Goal: Communication & Community: Answer question/provide support

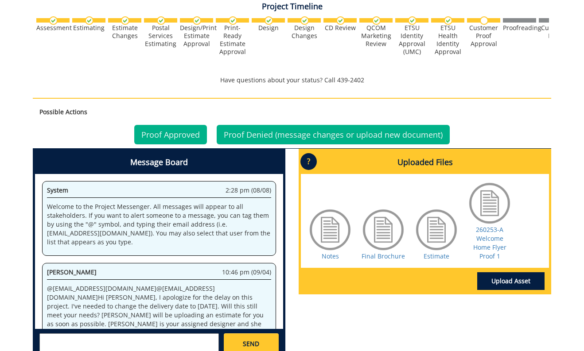
scroll to position [182, 0]
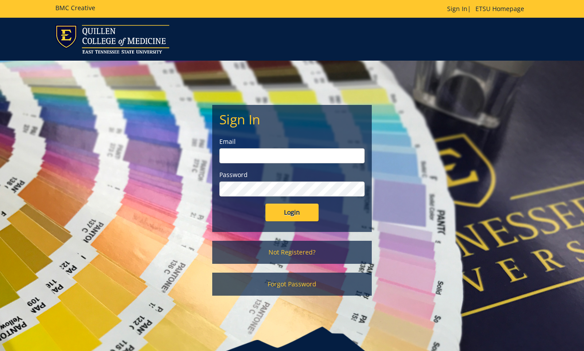
type input "[EMAIL_ADDRESS][DOMAIN_NAME]"
click at [293, 209] on input "Login" at bounding box center [291, 213] width 53 height 18
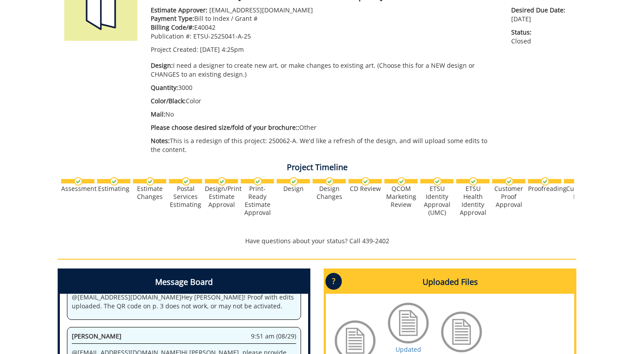
scroll to position [321, 0]
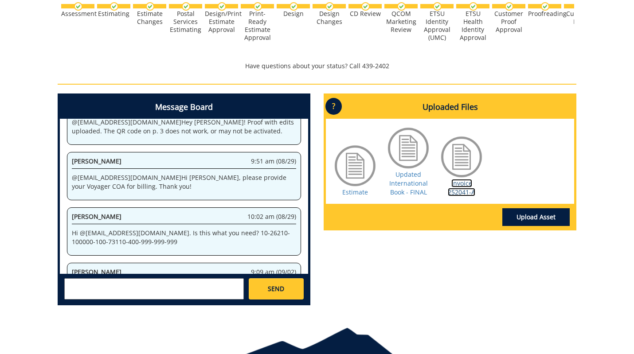
click at [456, 188] on link "Invoice 252041-A" at bounding box center [461, 187] width 27 height 17
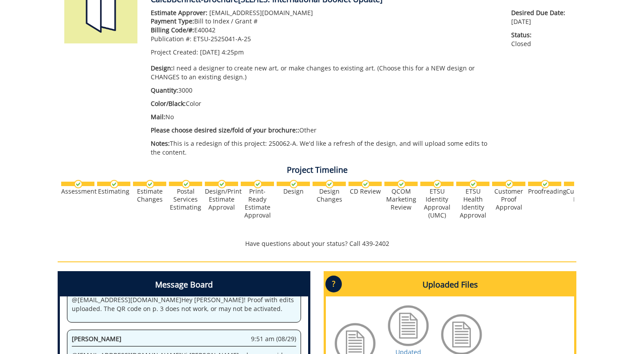
scroll to position [0, 0]
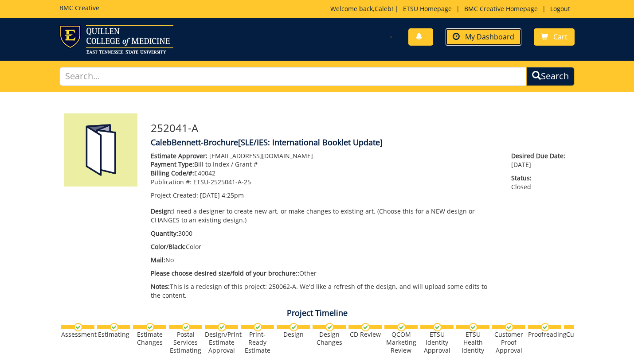
click at [501, 38] on span "My Dashboard" at bounding box center [489, 37] width 49 height 10
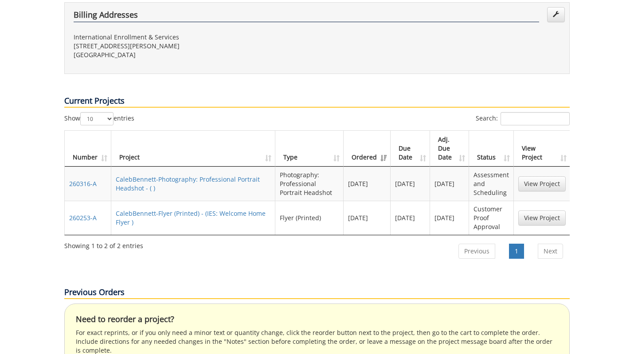
scroll to position [329, 0]
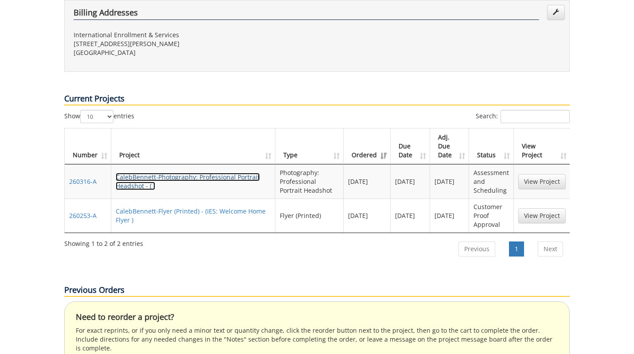
click at [180, 173] on link "CalebBennett-Photography: Professional Portrait Headshot - ( )" at bounding box center [188, 181] width 144 height 17
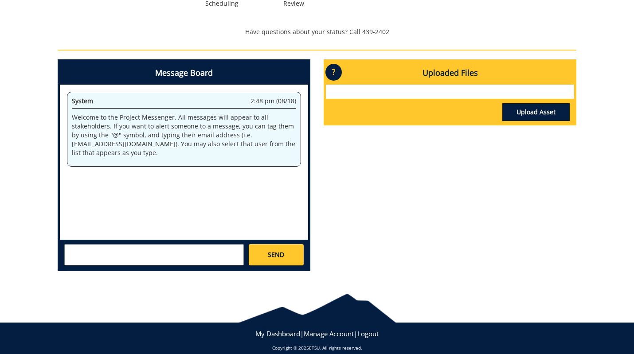
scroll to position [344, 0]
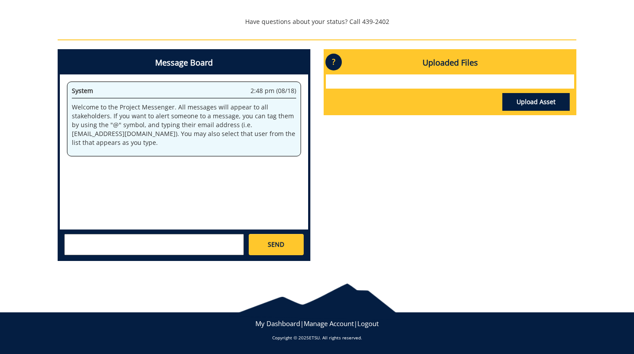
click at [149, 253] on textarea at bounding box center [154, 244] width 180 height 21
drag, startPoint x: 149, startPoint y: 250, endPoint x: 142, endPoint y: 247, distance: 7.0
click at [149, 250] on textarea at bounding box center [154, 244] width 180 height 21
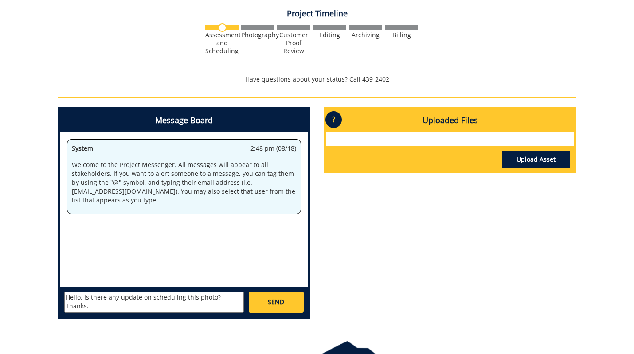
scroll to position [285, 0]
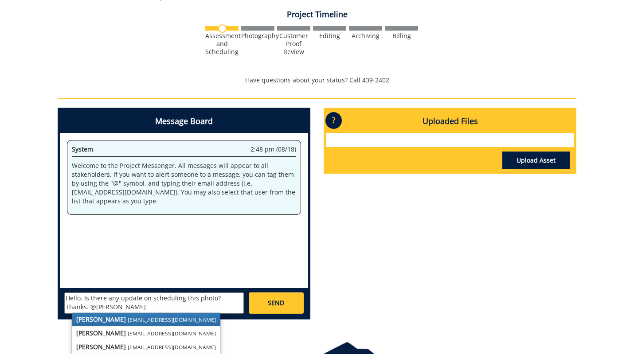
click at [111, 319] on link "Fred Conley conleyga@etsu.edu" at bounding box center [146, 319] width 148 height 13
type textarea "Hello. Is there any update on scheduling this photo? Thanks. @conleyga@etsu.edu"
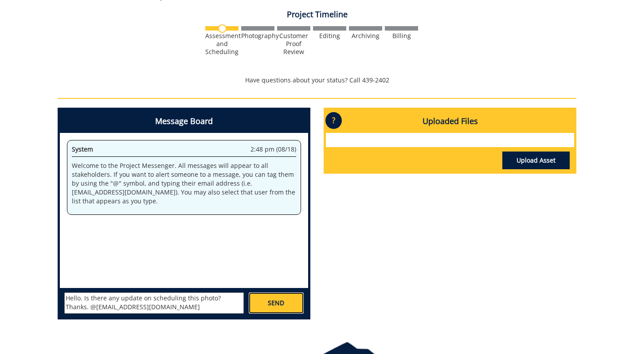
click at [270, 309] on link "SEND" at bounding box center [276, 303] width 55 height 21
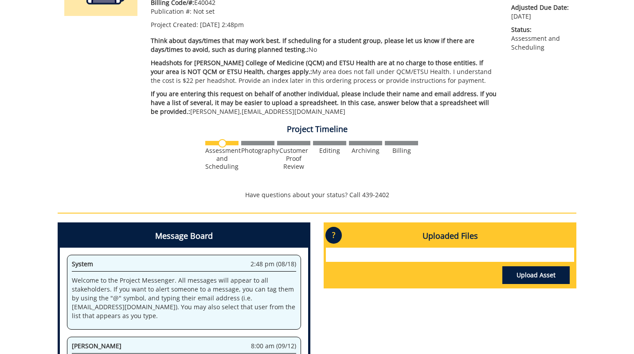
scroll to position [0, 0]
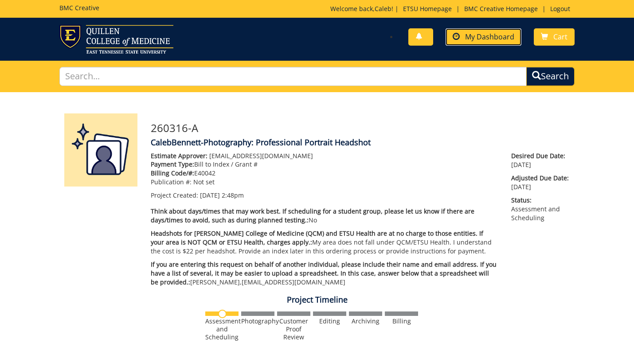
click at [461, 36] on link "My Dashboard" at bounding box center [483, 36] width 76 height 17
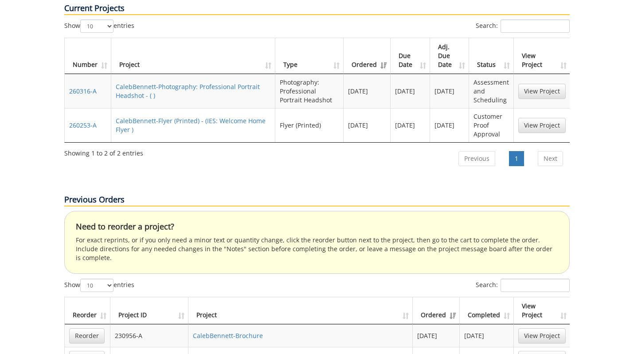
scroll to position [429, 0]
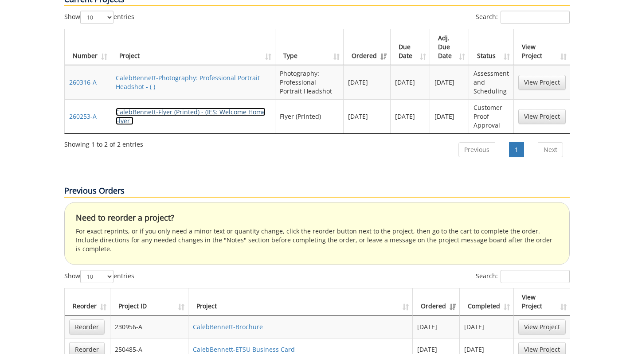
click at [187, 108] on link "CalebBennett-Flyer (Printed) - (IES: Welcome Home Flyer )" at bounding box center [191, 116] width 150 height 17
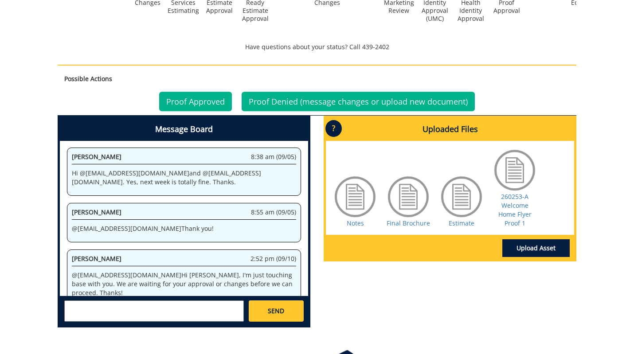
scroll to position [363, 0]
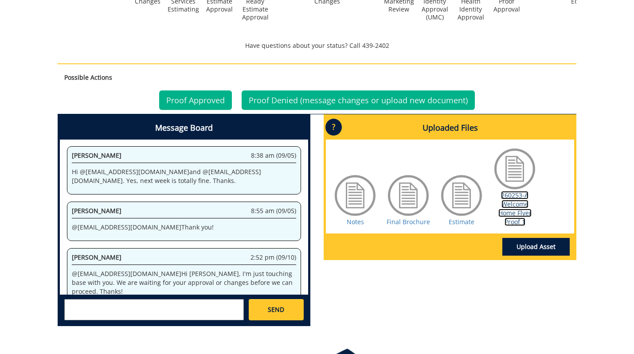
click at [511, 207] on link "260253-A Welcome Home Flyer Proof 1" at bounding box center [514, 208] width 33 height 35
click at [196, 297] on div "SEND" at bounding box center [184, 309] width 248 height 29
click at [194, 300] on textarea at bounding box center [154, 309] width 180 height 21
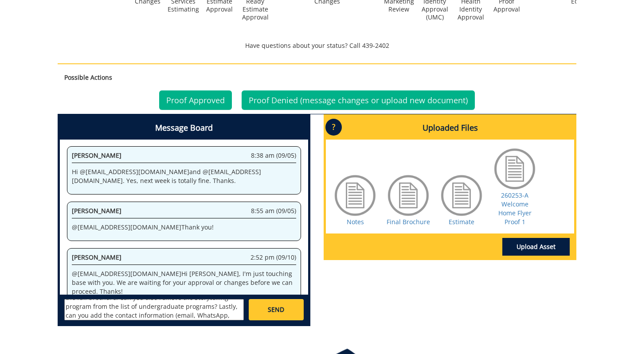
scroll to position [69, 0]
type textarea "Thanks @[EMAIL_ADDRESS][DOMAIN_NAME] . Sorry for the slow response. Some feedba…"
click at [261, 318] on link "SEND" at bounding box center [276, 309] width 55 height 21
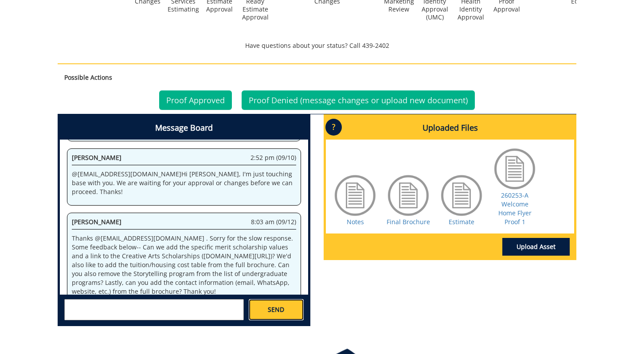
scroll to position [1142, 0]
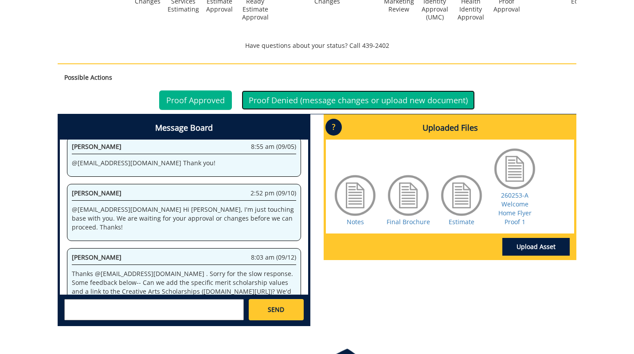
click at [376, 100] on link "Proof Denied (message changes or upload new document)" at bounding box center [358, 100] width 233 height 20
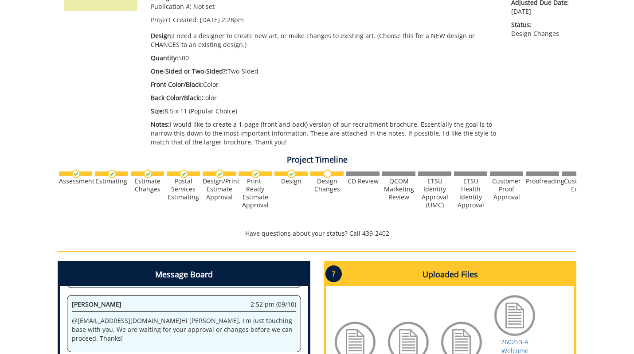
scroll to position [387, 0]
